Goal: Task Accomplishment & Management: Complete application form

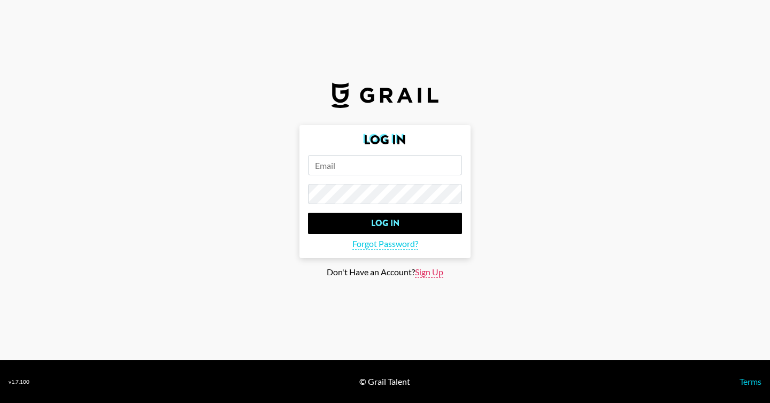
click at [423, 270] on span "Sign Up" at bounding box center [429, 272] width 28 height 11
type input "Sign Up"
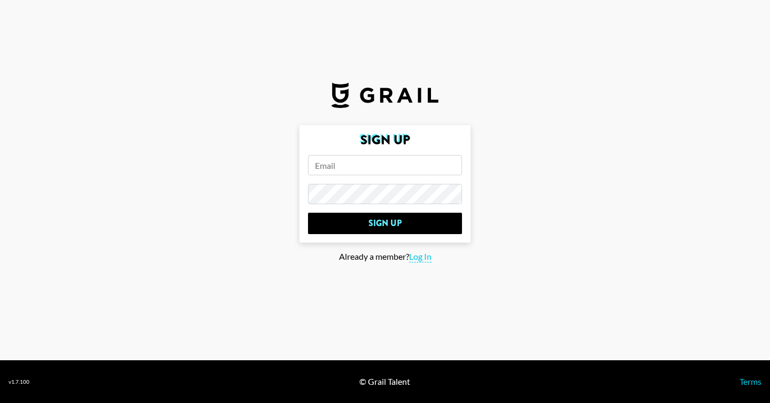
click at [347, 162] on input "email" at bounding box center [385, 165] width 154 height 20
type input "[PERSON_NAME][EMAIL_ADDRESS][DOMAIN_NAME]"
click at [308, 213] on input "Sign Up" at bounding box center [385, 223] width 154 height 21
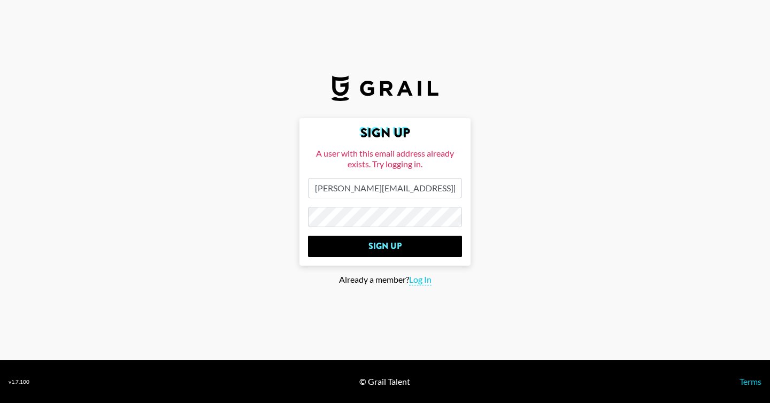
click at [420, 285] on section "Sign Up A user with this email address already exists. Try logging in. [PERSON_…" at bounding box center [385, 180] width 770 height 360
click at [420, 280] on span "Log In" at bounding box center [420, 279] width 22 height 11
type input "Log In"
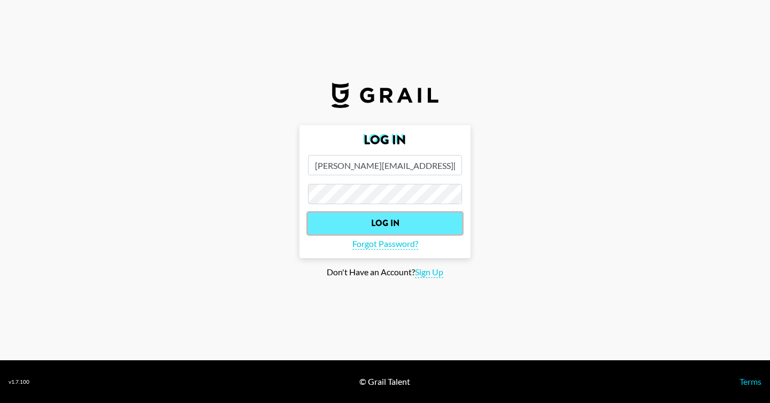
click at [386, 215] on input "Log In" at bounding box center [385, 223] width 154 height 21
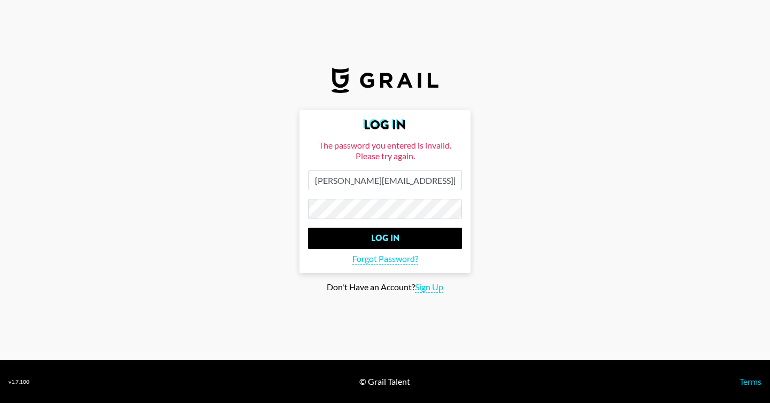
click at [386, 223] on form "Log In The password you entered is invalid. Please try again. [PERSON_NAME][EMA…" at bounding box center [384, 191] width 171 height 163
click at [308, 228] on input "Log In" at bounding box center [385, 238] width 154 height 21
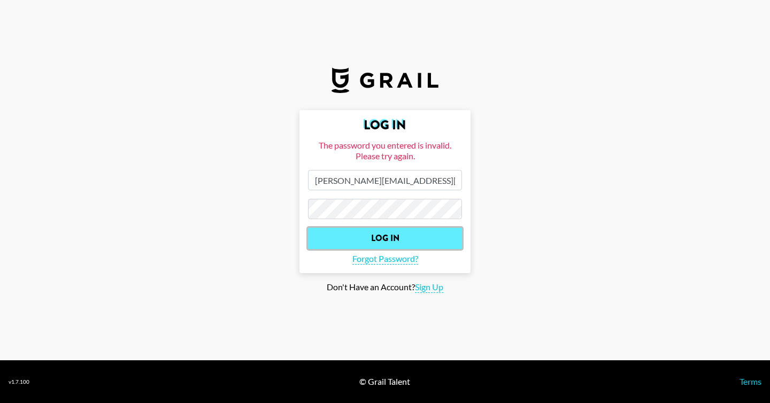
click at [385, 239] on input "Log In" at bounding box center [385, 238] width 154 height 21
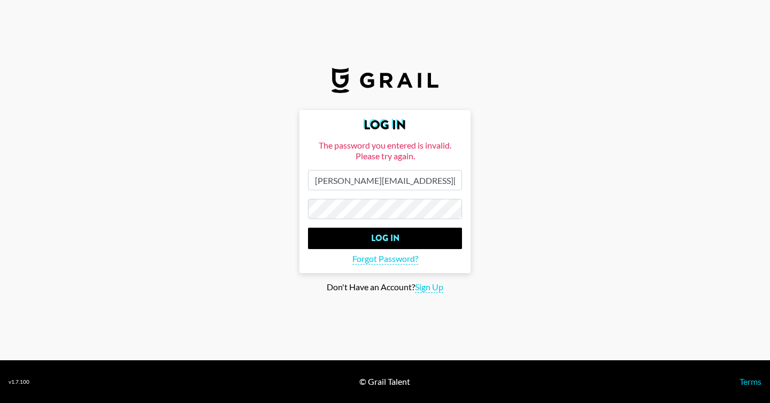
click at [308, 228] on input "Log In" at bounding box center [385, 238] width 154 height 21
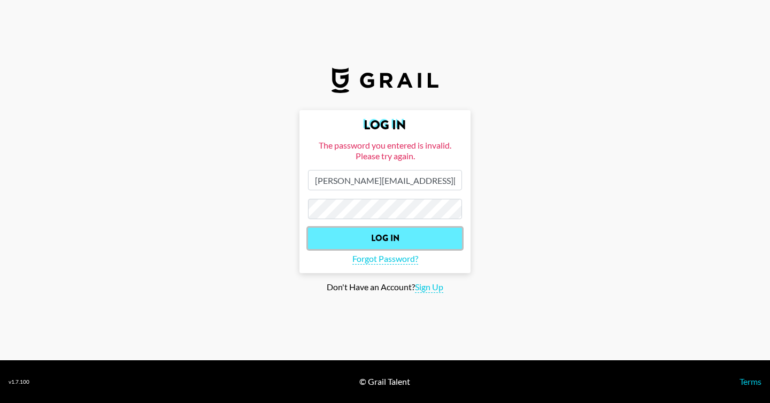
click at [357, 241] on input "Log In" at bounding box center [385, 238] width 154 height 21
